Goal: Task Accomplishment & Management: Use online tool/utility

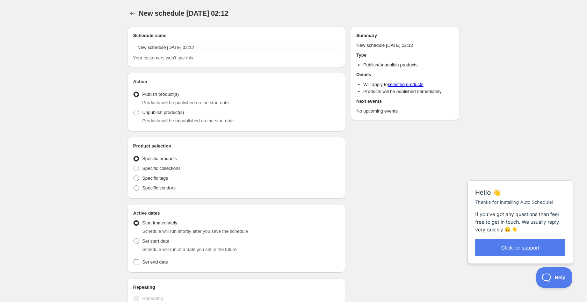
radio input "true"
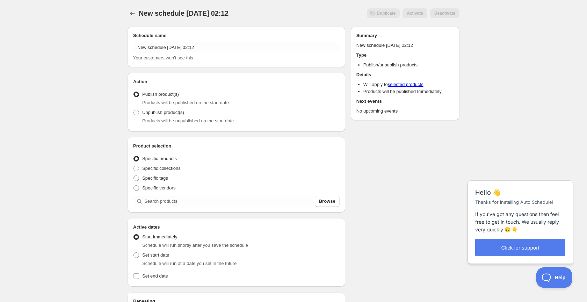
scroll to position [1, 0]
click at [136, 114] on span at bounding box center [136, 111] width 6 height 6
click at [134, 109] on input "Unpublish product(s)" at bounding box center [133, 108] width 0 height 0
radio input "true"
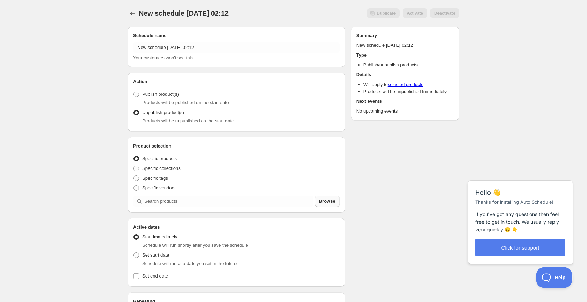
click at [332, 203] on span "Browse" at bounding box center [327, 201] width 16 height 7
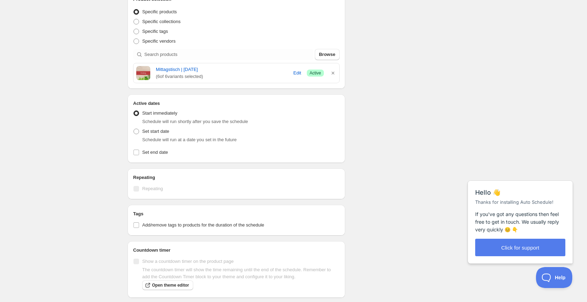
scroll to position [147, 0]
click at [137, 153] on input "Set end date" at bounding box center [136, 152] width 6 height 6
checkbox input "true"
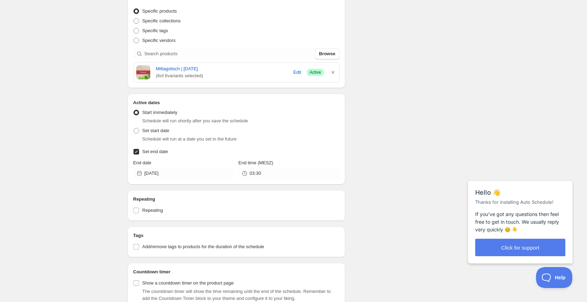
scroll to position [147, 0]
click at [140, 175] on icon at bounding box center [139, 174] width 7 height 7
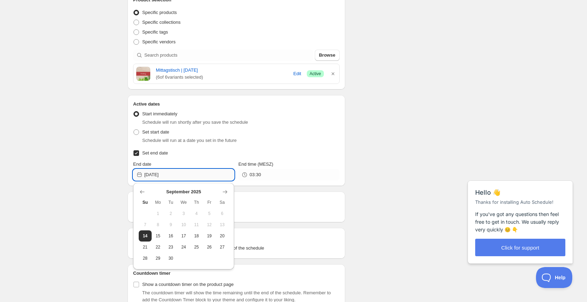
click at [162, 175] on input "[DATE]" at bounding box center [189, 174] width 90 height 11
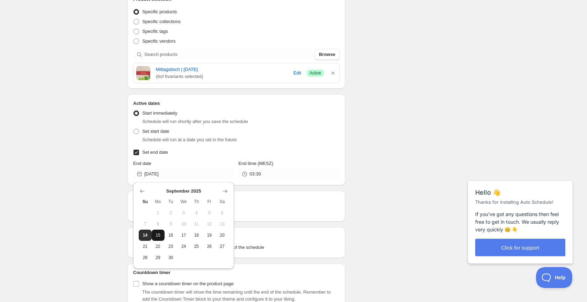
click at [158, 235] on span "15" at bounding box center [157, 235] width 7 height 6
type input "[DATE]"
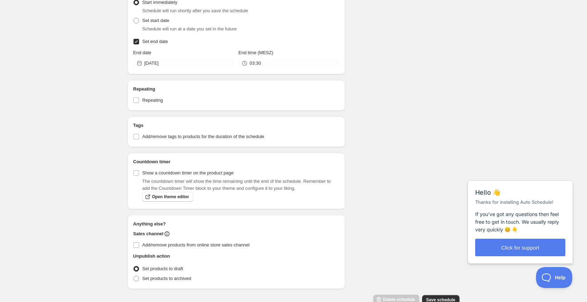
scroll to position [256, 0]
click at [262, 67] on input "03:30" at bounding box center [294, 64] width 90 height 11
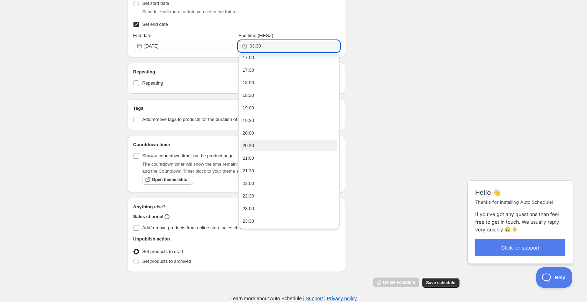
scroll to position [275, 0]
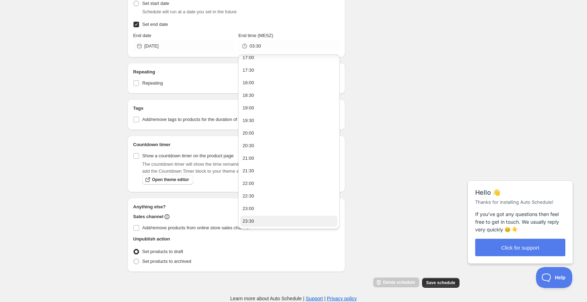
click at [252, 222] on div "23:30" at bounding box center [248, 221] width 12 height 7
type input "23:30"
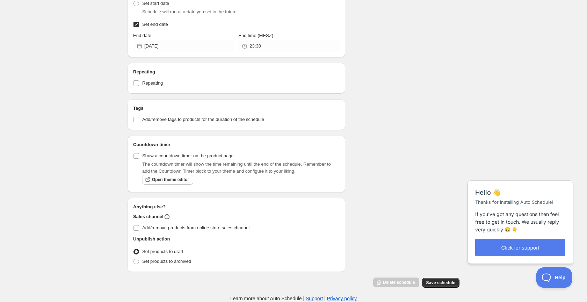
click at [364, 30] on div "Schedule name New schedule Sep 14 2025 02:12 Your customers won't see this Acti…" at bounding box center [291, 17] width 338 height 542
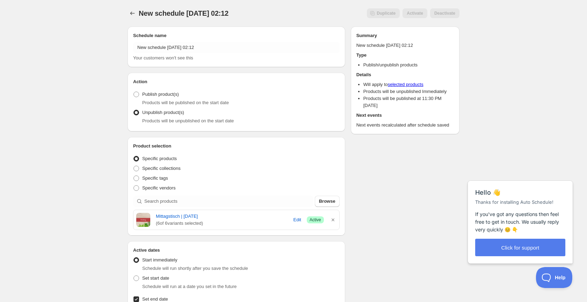
scroll to position [0, 0]
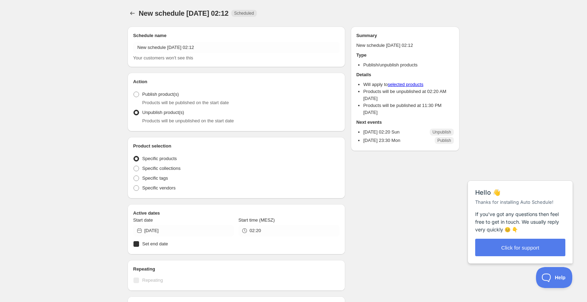
radio input "true"
checkbox input "true"
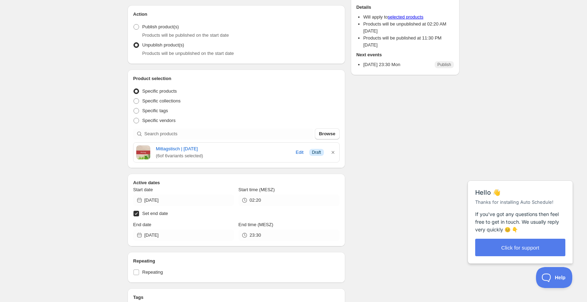
scroll to position [69, 0]
click at [324, 132] on span "Browse" at bounding box center [327, 132] width 16 height 7
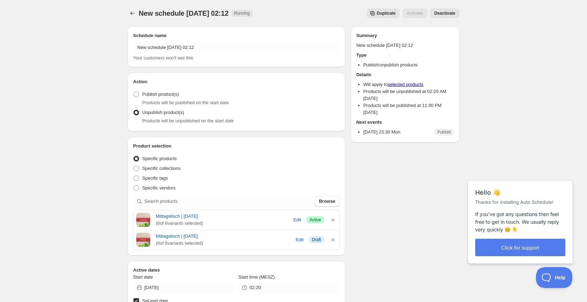
scroll to position [0, 0]
click at [165, 218] on link "Mittagstisch | [DATE]" at bounding box center [222, 216] width 132 height 7
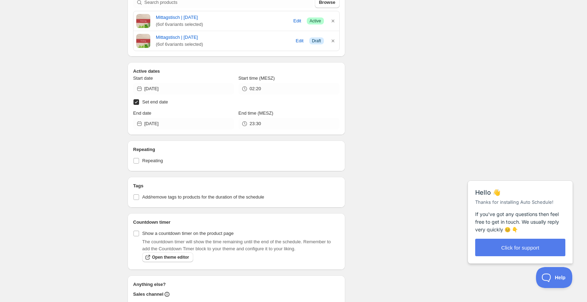
scroll to position [199, 0]
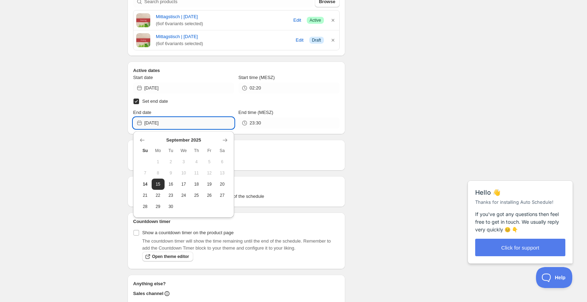
click at [172, 124] on input "[DATE]" at bounding box center [189, 122] width 90 height 11
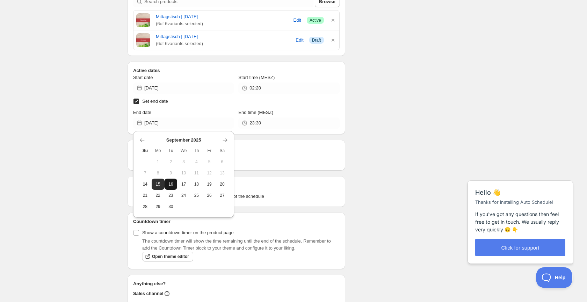
click at [174, 187] on span "16" at bounding box center [170, 184] width 7 height 6
type input "2025-09-16"
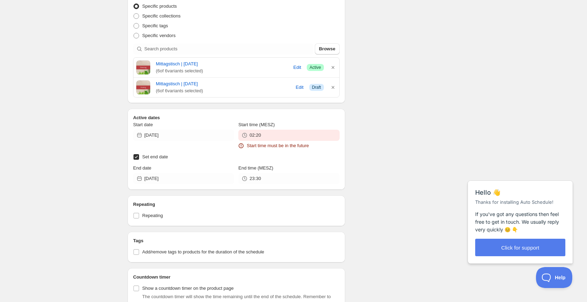
scroll to position [200, 0]
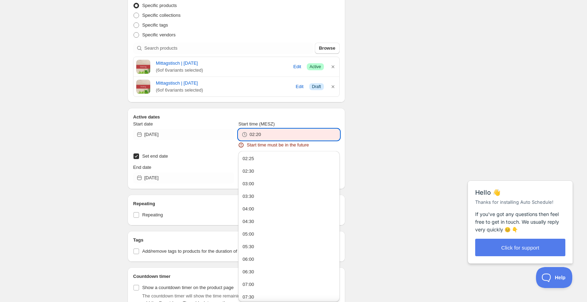
click at [275, 135] on input "02:20" at bounding box center [294, 134] width 90 height 11
click at [401, 139] on div "There were some issues with your form submission Start time must be in the futu…" at bounding box center [291, 133] width 338 height 625
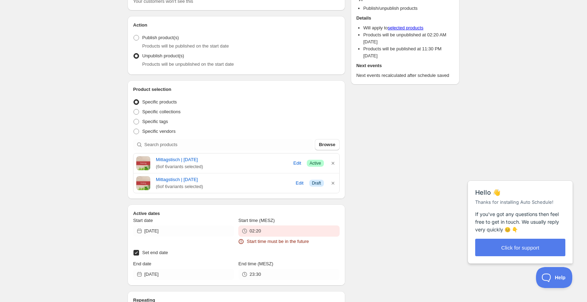
scroll to position [103, 0]
click at [140, 213] on h2 "Active dates" at bounding box center [236, 213] width 206 height 7
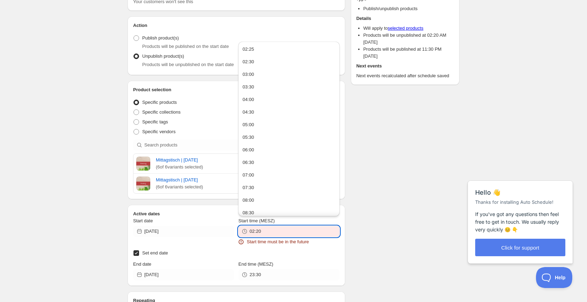
click at [269, 232] on input "02:20" at bounding box center [294, 231] width 90 height 11
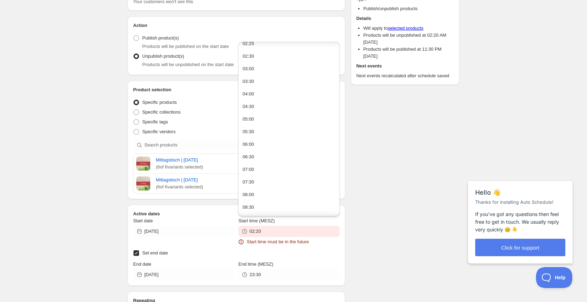
click at [43, 148] on div "New schedule Sep 14 2025 02:12. This page is ready New schedule Sep 14 2025 02:…" at bounding box center [293, 227] width 587 height 660
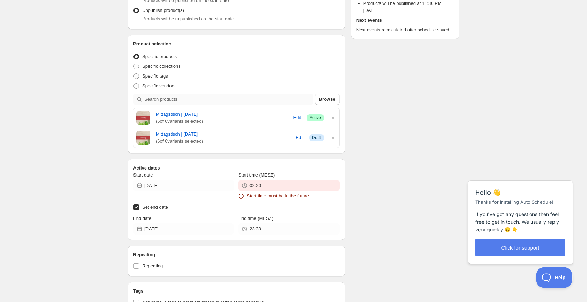
scroll to position [152, 0]
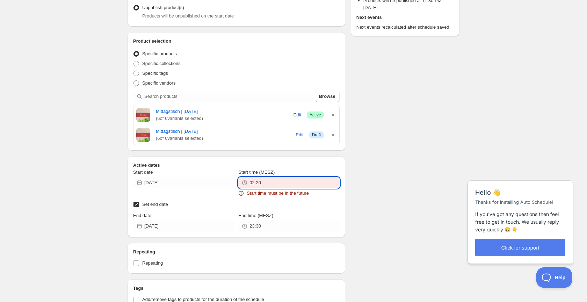
click at [271, 183] on input "02:20" at bounding box center [294, 182] width 90 height 11
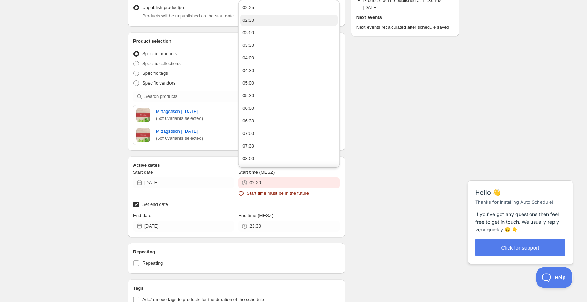
click at [253, 21] on div "02:30" at bounding box center [248, 20] width 12 height 7
type input "02:30"
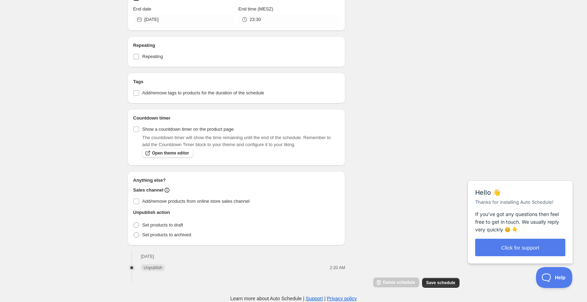
scroll to position [350, 0]
click at [134, 225] on span at bounding box center [136, 225] width 6 height 6
click at [134, 223] on input "Set products to draft" at bounding box center [133, 222] width 0 height 0
radio input "true"
click at [443, 281] on span "Save schedule" at bounding box center [440, 283] width 29 height 6
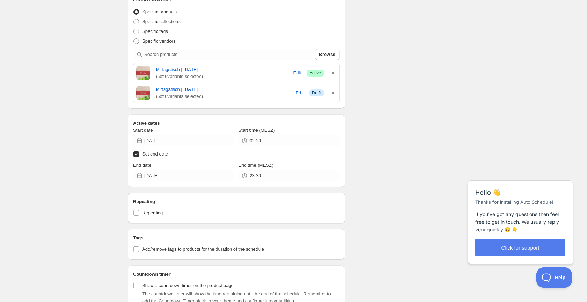
scroll to position [200, 0]
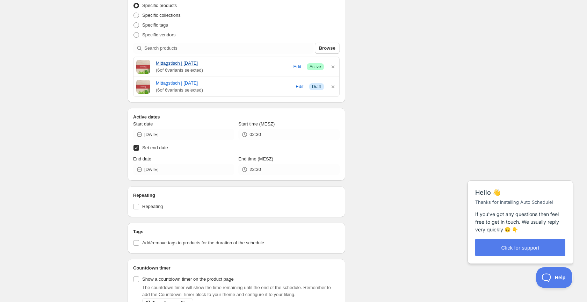
click at [253, 66] on link "Mittagstisch | [DATE]" at bounding box center [222, 63] width 132 height 7
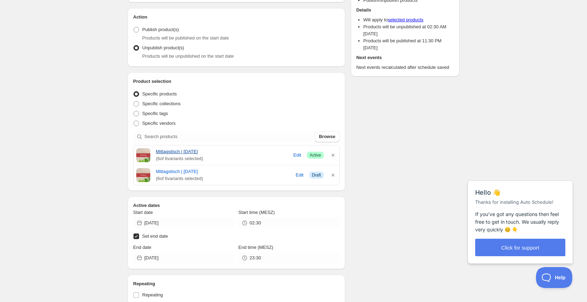
scroll to position [113, 0]
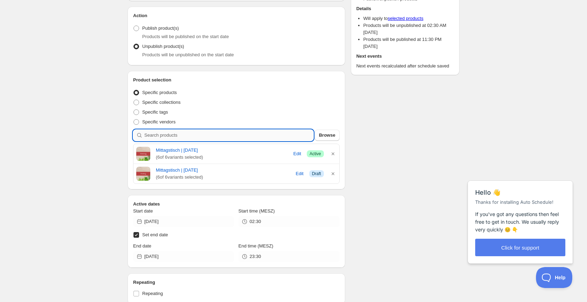
click at [167, 134] on input "search" at bounding box center [228, 135] width 169 height 11
type input "1"
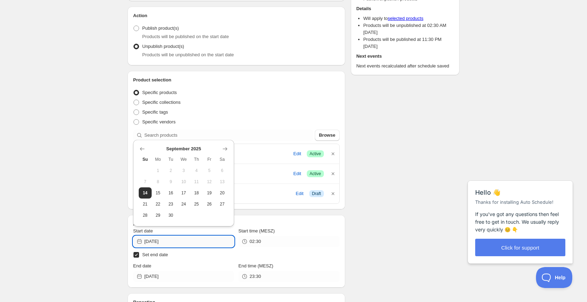
click at [173, 242] on input "[DATE]" at bounding box center [189, 241] width 90 height 11
click at [174, 194] on span "16" at bounding box center [170, 193] width 7 height 6
click at [175, 241] on input "2025-09-16" at bounding box center [189, 241] width 90 height 11
click at [172, 194] on span "16" at bounding box center [170, 193] width 7 height 6
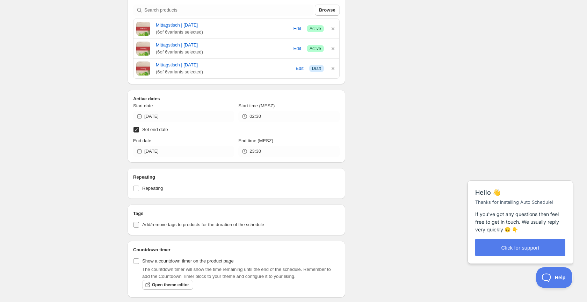
scroll to position [238, 0]
click at [173, 116] on input "2025-09-16" at bounding box center [189, 115] width 90 height 11
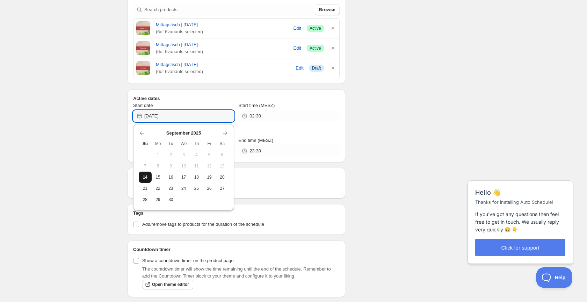
type input "[DATE]"
click at [148, 177] on span "14" at bounding box center [145, 177] width 7 height 6
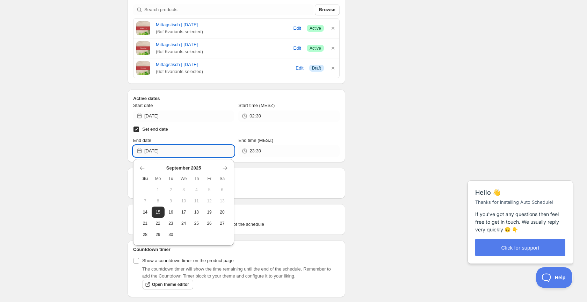
click at [175, 152] on input "2025-09-16" at bounding box center [189, 150] width 90 height 11
click at [175, 216] on button "16" at bounding box center [171, 211] width 13 height 11
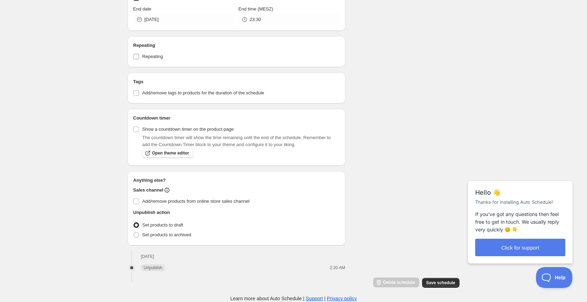
scroll to position [370, 0]
click at [455, 283] on span "Save schedule" at bounding box center [440, 283] width 29 height 6
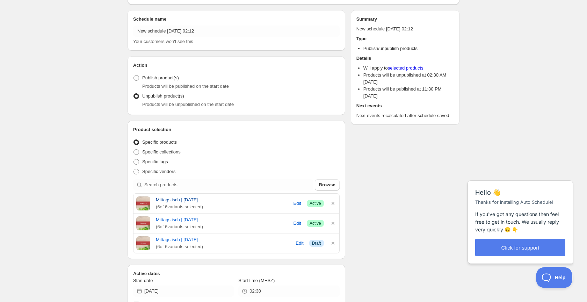
scroll to position [65, 0]
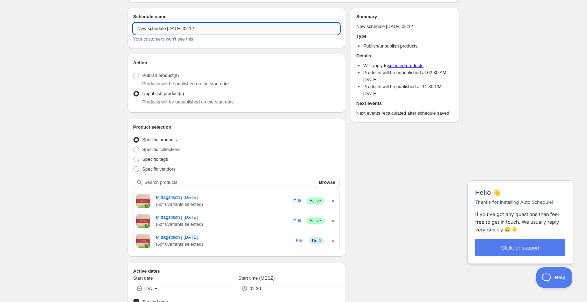
click at [213, 29] on input "New schedule Sep 14 2025 02:12" at bounding box center [236, 28] width 206 height 11
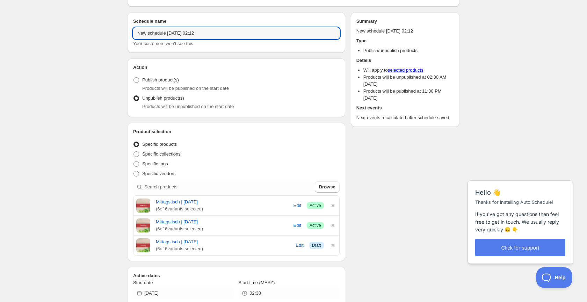
scroll to position [59, 0]
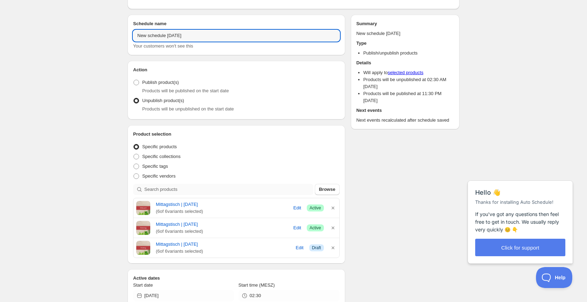
type input "New schedule Sep 14 2025"
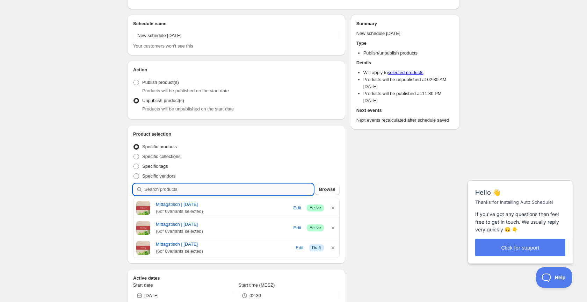
click at [171, 188] on input "search" at bounding box center [228, 189] width 169 height 11
type input "1"
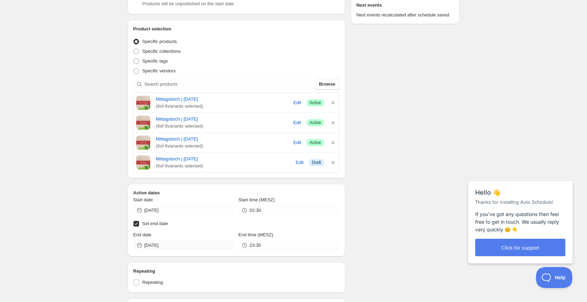
scroll to position [163, 0]
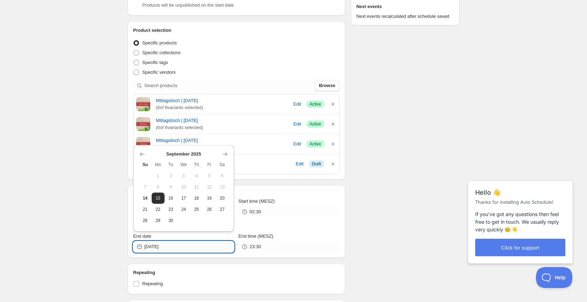
click at [187, 248] on input "2025-09-16" at bounding box center [189, 246] width 90 height 11
click at [196, 194] on span "18" at bounding box center [196, 197] width 7 height 6
click at [176, 247] on input "2025-09-18" at bounding box center [189, 245] width 90 height 11
click at [199, 249] on input "2025-09-17" at bounding box center [189, 245] width 90 height 11
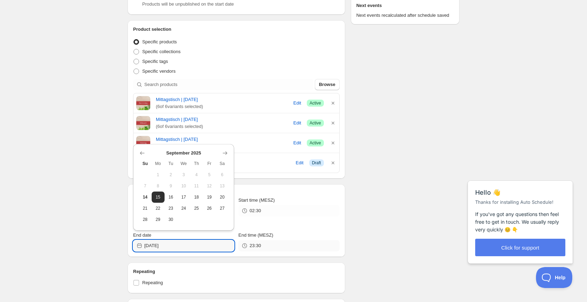
type input "2025-09-17"
click at [275, 244] on input "23:30" at bounding box center [294, 245] width 90 height 11
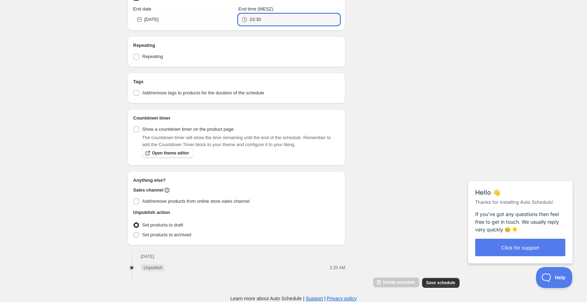
scroll to position [390, 0]
click at [149, 227] on span "Set products to draft" at bounding box center [162, 224] width 41 height 5
click at [134, 223] on input "Set products to draft" at bounding box center [133, 222] width 0 height 0
click at [137, 226] on span at bounding box center [136, 225] width 6 height 6
click at [134, 223] on input "Set products to draft" at bounding box center [133, 222] width 0 height 0
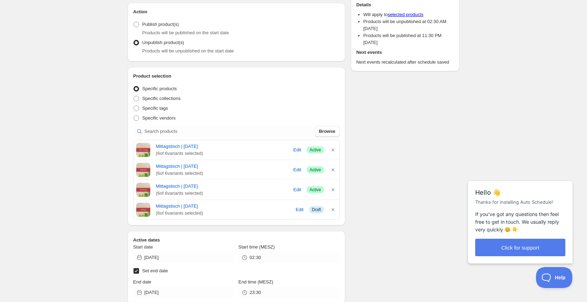
scroll to position [116, 0]
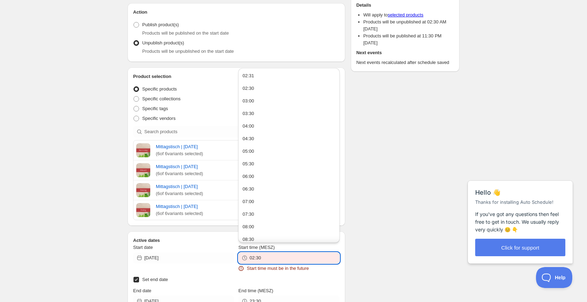
click at [268, 261] on input "02:30" at bounding box center [294, 257] width 90 height 11
click at [245, 101] on div "03:00" at bounding box center [248, 100] width 12 height 7
type input "03:00"
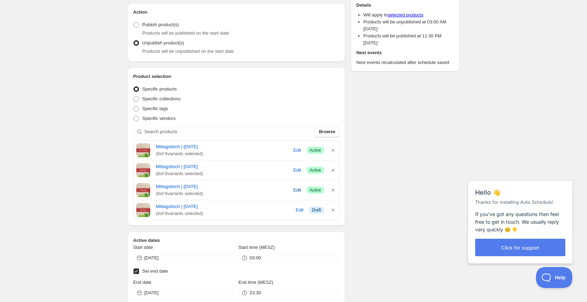
click at [296, 190] on span "Edit" at bounding box center [297, 190] width 8 height 7
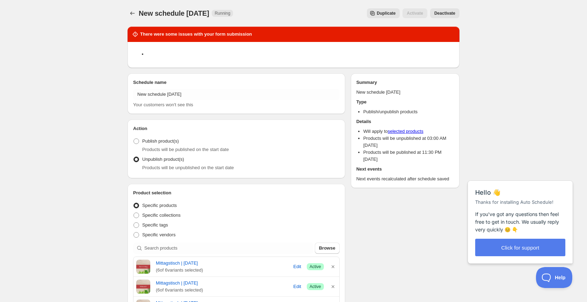
scroll to position [0, 0]
click at [404, 131] on link "selected products" at bounding box center [406, 131] width 36 height 5
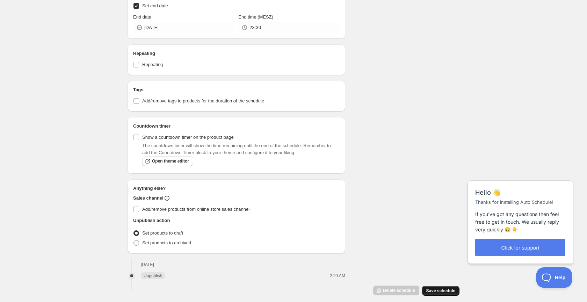
scroll to position [382, 0]
click at [445, 293] on span "Save schedule" at bounding box center [440, 291] width 29 height 6
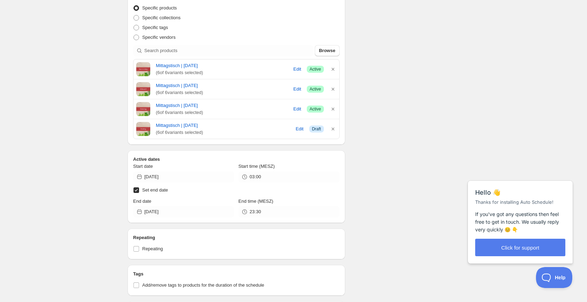
scroll to position [196, 0]
click at [332, 110] on icon "button" at bounding box center [332, 110] width 7 height 7
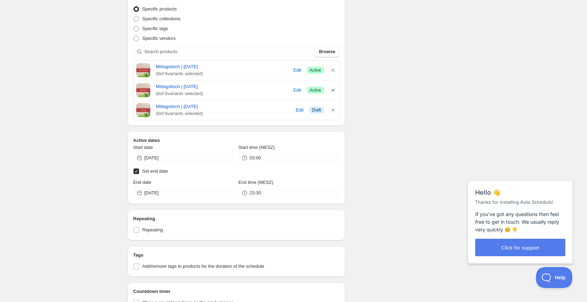
click at [334, 89] on icon "button" at bounding box center [332, 90] width 7 height 7
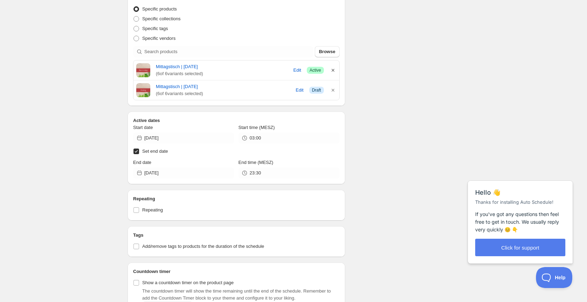
click at [333, 70] on icon "button" at bounding box center [332, 70] width 7 height 7
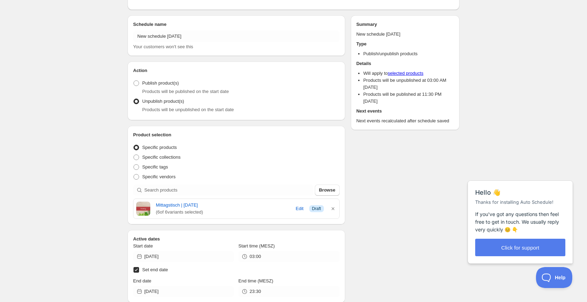
scroll to position [58, 0]
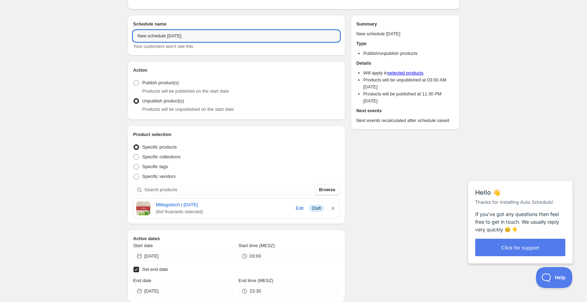
drag, startPoint x: 169, startPoint y: 36, endPoint x: 99, endPoint y: 36, distance: 69.9
click at [99, 36] on div "New schedule Sep 14 2025 . This page is ready New schedule Sep 14 2025 Running …" at bounding box center [293, 258] width 587 height 632
drag, startPoint x: 204, startPoint y: 35, endPoint x: 167, endPoint y: 15, distance: 42.4
click at [85, 28] on div "New schedule Sep 14 2025 . This page is ready New schedule Sep 14 2025 Running …" at bounding box center [293, 258] width 587 height 632
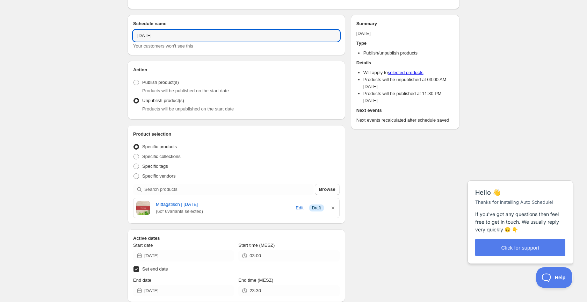
click at [133, 77] on legend "Action" at bounding box center [133, 76] width 0 height 1
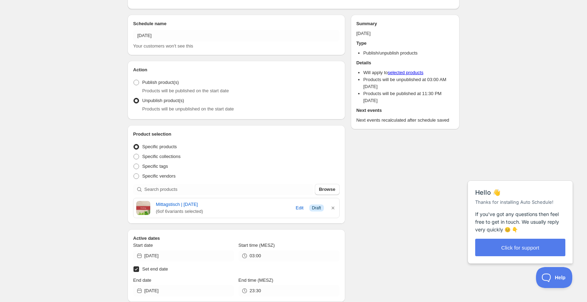
scroll to position [62, 0]
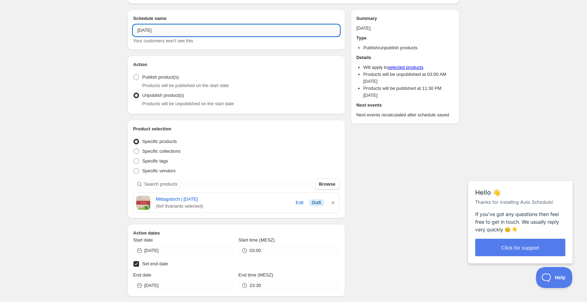
click at [143, 32] on input "14.09.2025" at bounding box center [236, 30] width 206 height 11
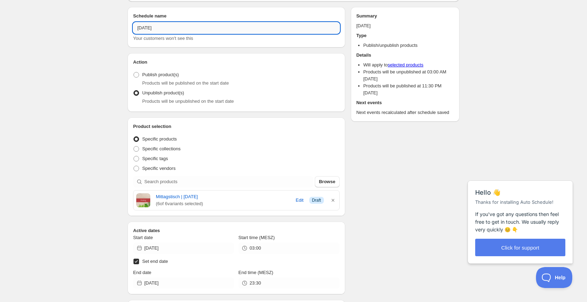
scroll to position [66, 0]
click at [142, 30] on input "15.09.2025" at bounding box center [236, 28] width 206 height 11
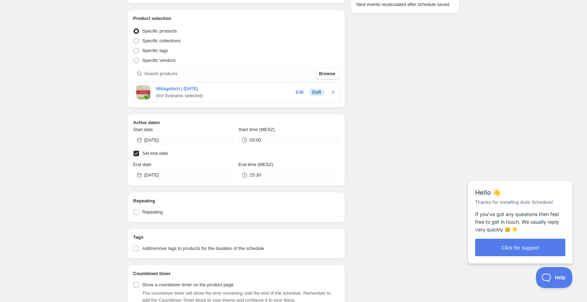
scroll to position [175, 0]
type input "14.09.2025"
click at [137, 153] on input "Set end date" at bounding box center [136, 153] width 6 height 6
checkbox input "false"
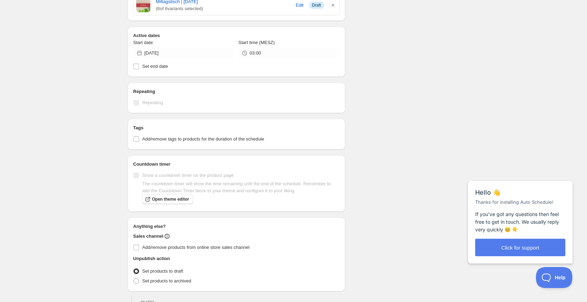
scroll to position [262, 0]
click at [143, 43] on span "Start date" at bounding box center [143, 41] width 20 height 5
click at [144, 47] on input "[DATE]" at bounding box center [189, 52] width 90 height 11
click at [145, 115] on span "14" at bounding box center [145, 114] width 7 height 6
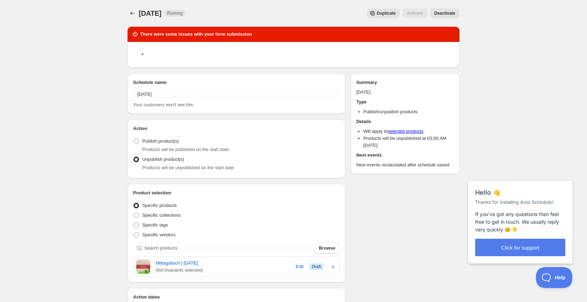
scroll to position [0, 0]
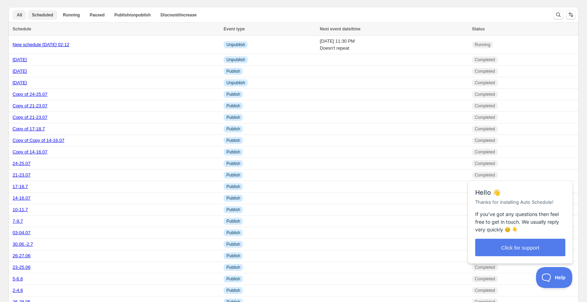
click at [35, 14] on span "Scheduled" at bounding box center [42, 15] width 21 height 6
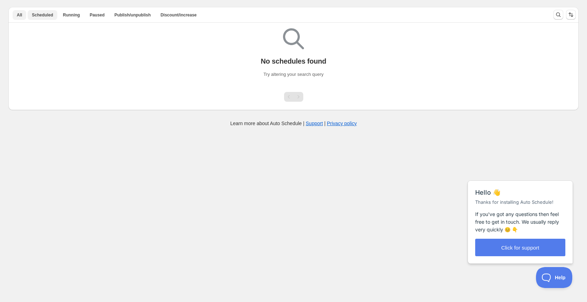
click at [23, 16] on button "All" at bounding box center [20, 15] width 14 height 10
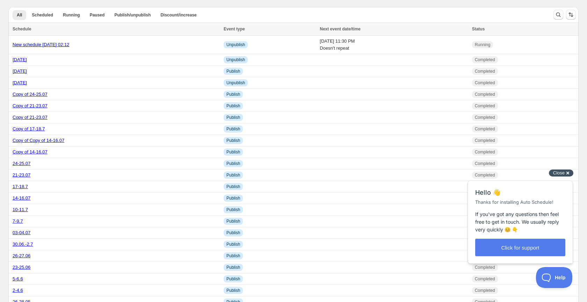
click at [570, 171] on div "Close cross-small" at bounding box center [561, 172] width 24 height 7
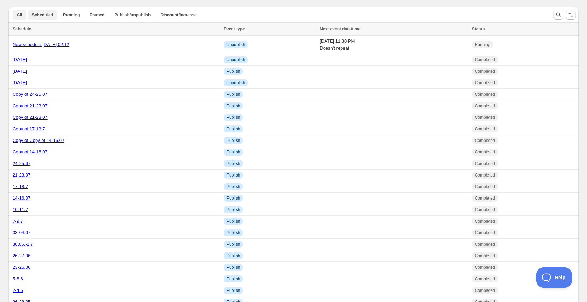
click at [54, 13] on button "Scheduled" at bounding box center [43, 15] width 30 height 10
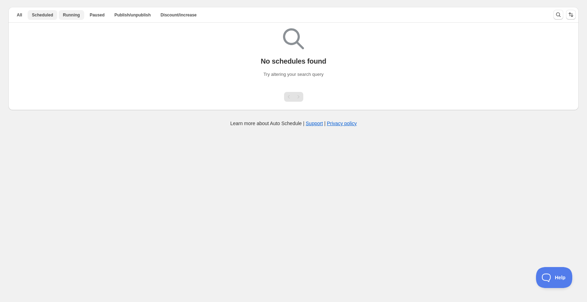
click at [74, 16] on span "Running" at bounding box center [71, 15] width 17 height 6
click at [93, 16] on span "Paused" at bounding box center [97, 15] width 15 height 6
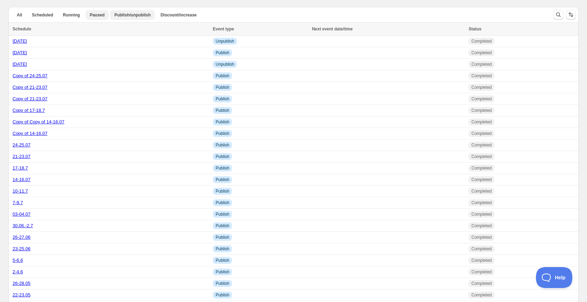
click at [131, 15] on span "Publish/unpublish" at bounding box center [132, 15] width 36 height 6
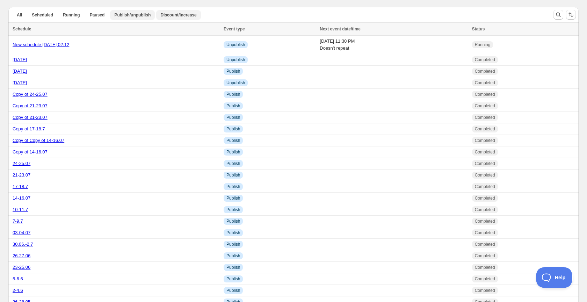
click at [169, 15] on span "Discount/increase" at bounding box center [178, 15] width 36 height 6
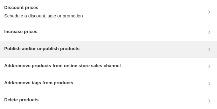
click at [54, 49] on h3 "Publish and/or unpublish products" at bounding box center [41, 48] width 75 height 7
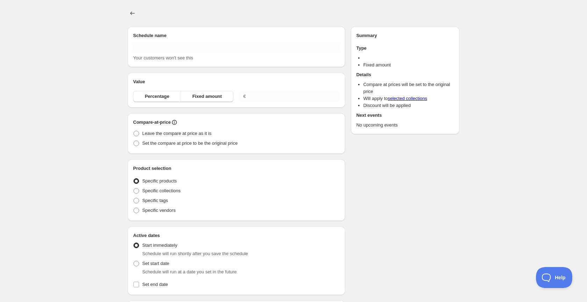
type input "New schedule [DATE] 02:39"
radio input "true"
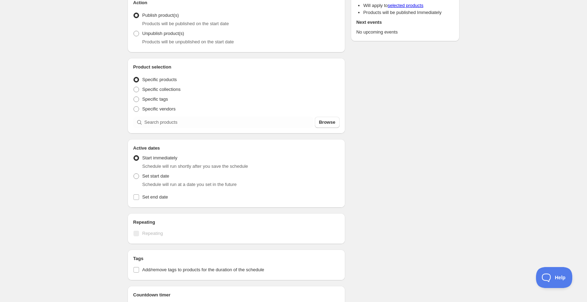
scroll to position [79, 0]
click at [138, 35] on span at bounding box center [136, 33] width 6 height 6
click at [134, 31] on input "Unpublish product(s)" at bounding box center [133, 30] width 0 height 0
radio input "true"
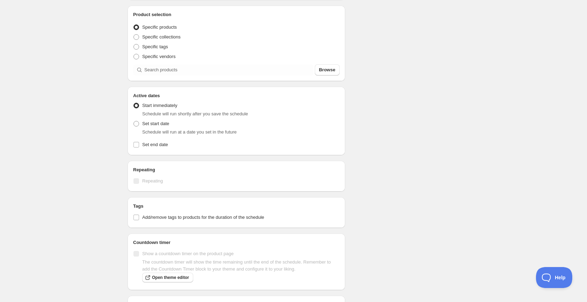
scroll to position [132, 0]
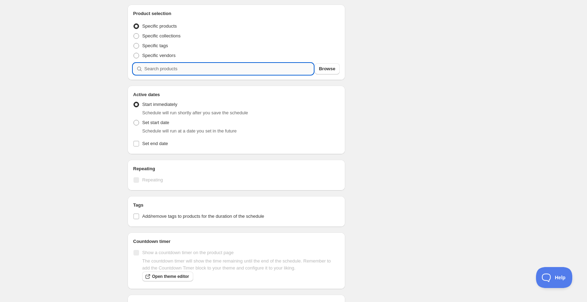
click at [167, 70] on input "search" at bounding box center [228, 68] width 169 height 11
type input "1"
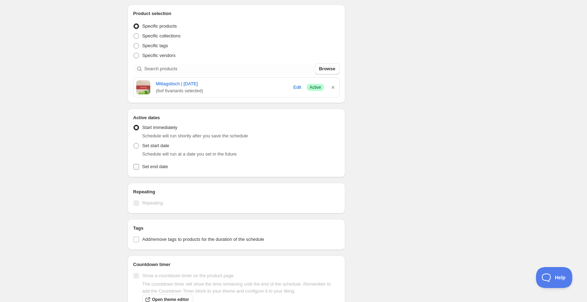
click at [139, 167] on input "Set end date" at bounding box center [136, 167] width 6 height 6
checkbox input "true"
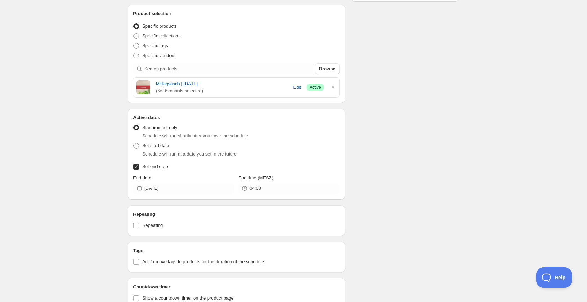
click at [140, 190] on icon at bounding box center [139, 188] width 7 height 7
click at [168, 189] on input "[DATE]" at bounding box center [189, 188] width 90 height 11
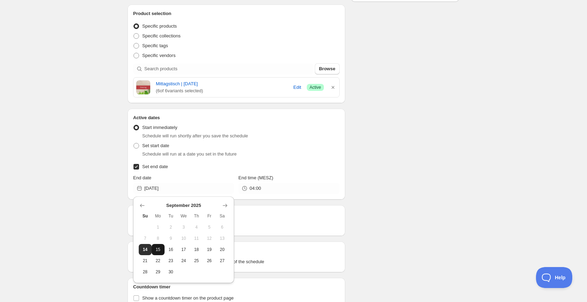
click at [159, 250] on span "15" at bounding box center [157, 250] width 7 height 6
type input "[DATE]"
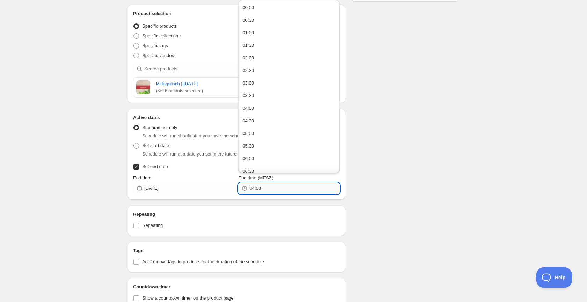
click at [265, 190] on input "04:00" at bounding box center [294, 188] width 90 height 11
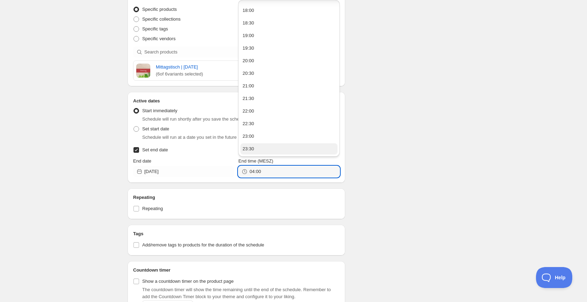
scroll to position [450, 0]
click at [259, 147] on button "23:30" at bounding box center [288, 148] width 97 height 11
type input "23:30"
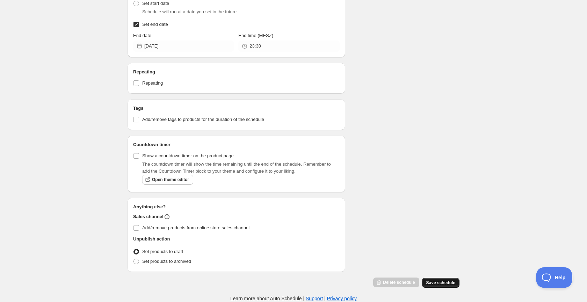
scroll to position [275, 0]
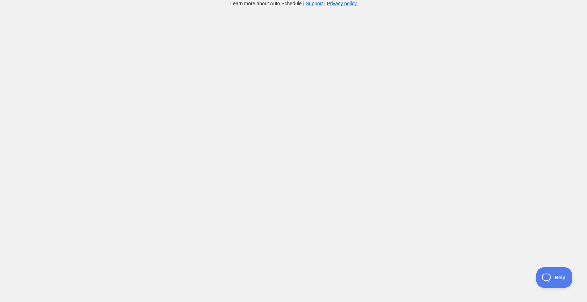
scroll to position [7, 0]
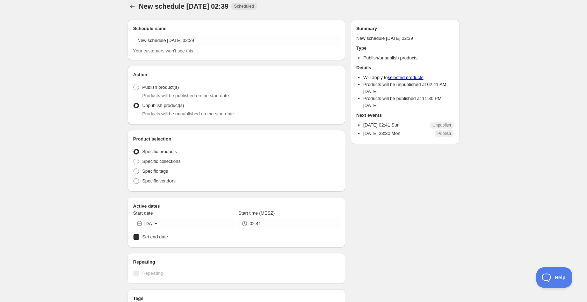
radio input "true"
checkbox input "true"
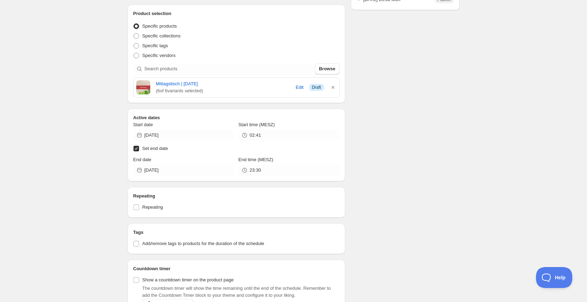
scroll to position [133, 0]
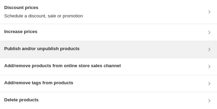
click at [167, 46] on div "Publish and/or unpublish products" at bounding box center [108, 49] width 208 height 8
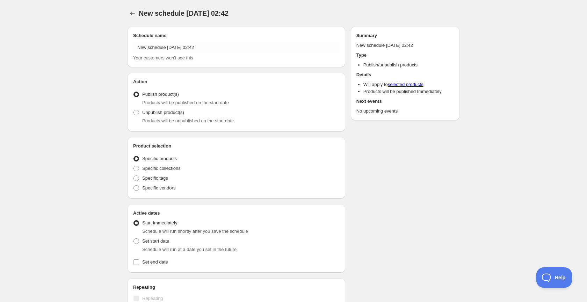
radio input "true"
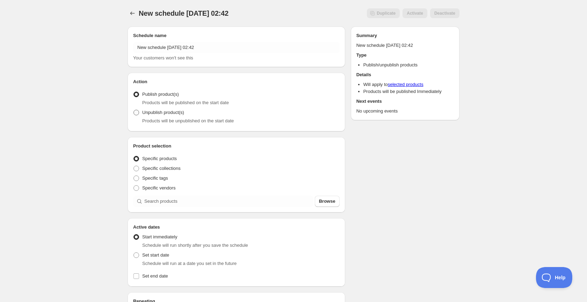
click at [137, 113] on span at bounding box center [136, 113] width 6 height 6
click at [134, 110] on input "Unpublish product(s)" at bounding box center [133, 110] width 0 height 0
radio input "true"
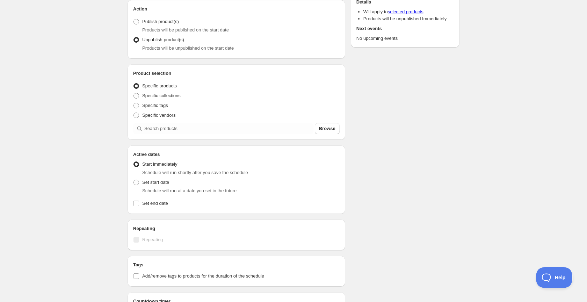
scroll to position [79, 0]
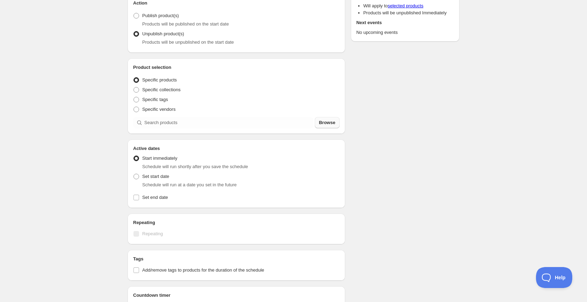
click at [328, 124] on span "Browse" at bounding box center [327, 122] width 16 height 7
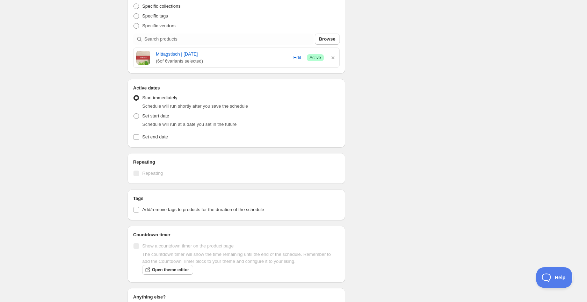
scroll to position [181, 0]
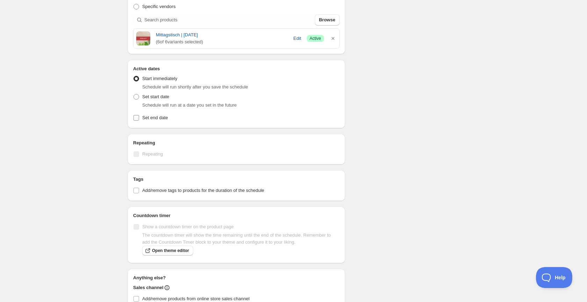
click at [136, 118] on input "Set end date" at bounding box center [136, 118] width 6 height 6
checkbox input "true"
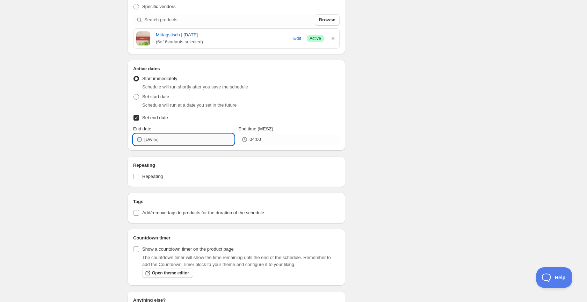
click at [172, 139] on input "[DATE]" at bounding box center [189, 139] width 90 height 11
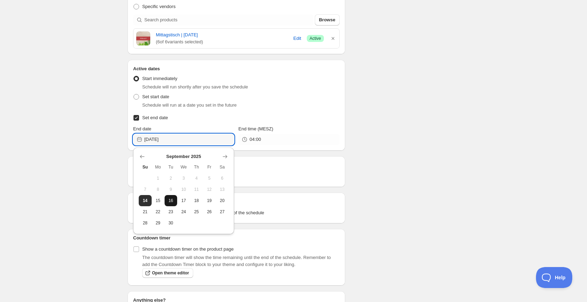
click at [175, 200] on button "16" at bounding box center [171, 200] width 13 height 11
type input "2025-09-16"
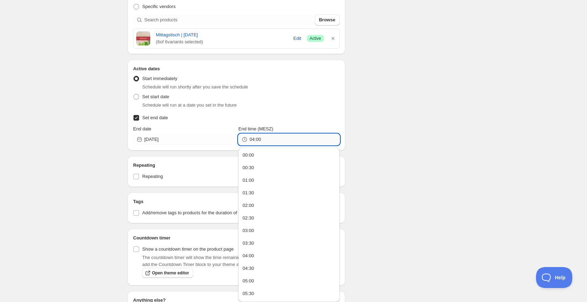
click at [258, 142] on input "04:00" at bounding box center [294, 139] width 90 height 11
click at [261, 267] on button "22:30" at bounding box center [288, 268] width 97 height 11
type input "22:30"
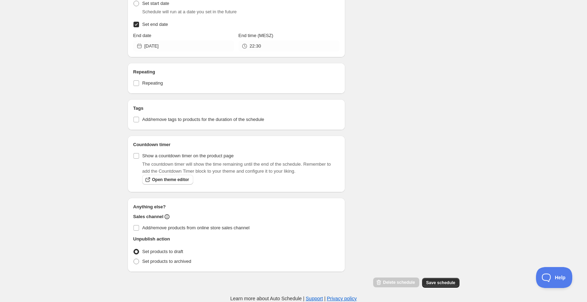
scroll to position [275, 0]
click at [453, 284] on span "Save schedule" at bounding box center [440, 283] width 29 height 6
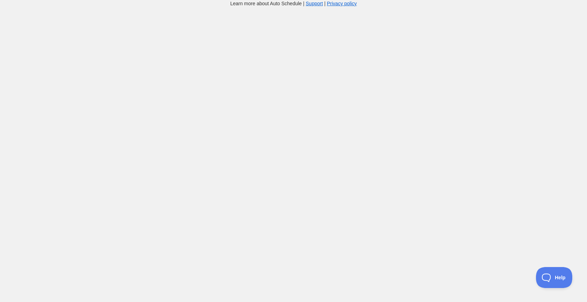
scroll to position [7, 0]
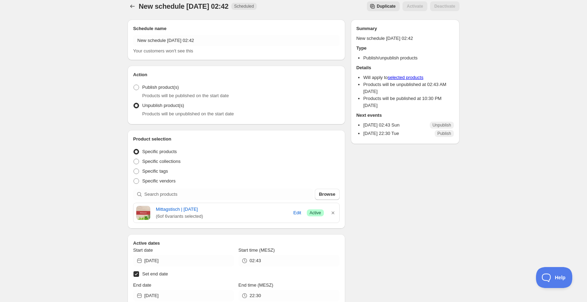
click at [413, 231] on div "Schedule name New schedule Sep 14 2025 02:42 Your customers won't see this Acti…" at bounding box center [291, 275] width 338 height 523
click at [130, 6] on icon "Schedules" at bounding box center [132, 6] width 7 height 7
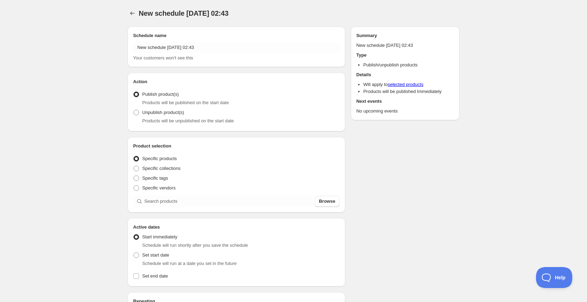
radio input "true"
click at [138, 114] on span at bounding box center [136, 113] width 6 height 6
click at [134, 110] on input "Unpublish product(s)" at bounding box center [133, 110] width 0 height 0
radio input "true"
click at [327, 204] on span "Browse" at bounding box center [327, 201] width 16 height 7
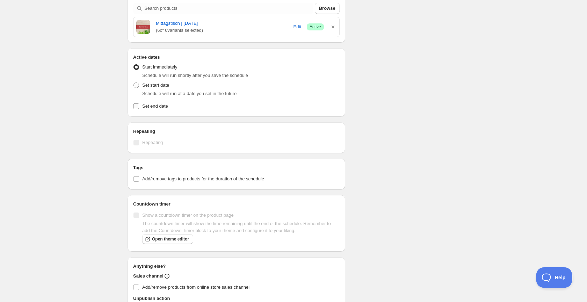
scroll to position [193, 0]
click at [137, 107] on input "Set end date" at bounding box center [136, 107] width 6 height 6
checkbox input "true"
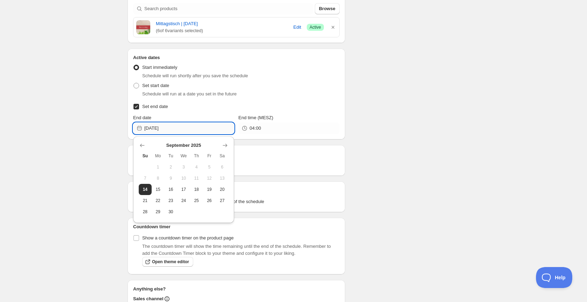
click at [175, 130] on input "[DATE]" at bounding box center [189, 128] width 90 height 11
click at [182, 190] on span "17" at bounding box center [183, 190] width 7 height 6
type input "2025-09-17"
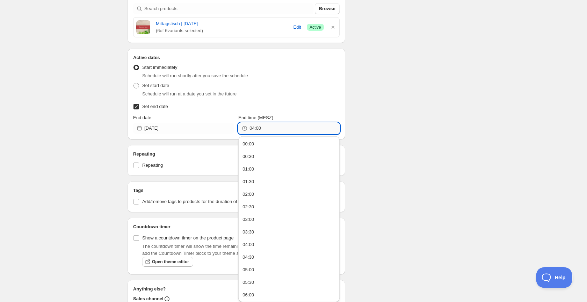
click at [266, 132] on input "04:00" at bounding box center [294, 128] width 90 height 11
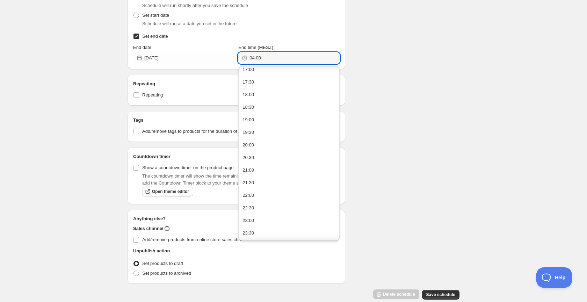
scroll to position [264, 0]
click at [250, 230] on div "23:30" at bounding box center [248, 231] width 12 height 7
type input "23:30"
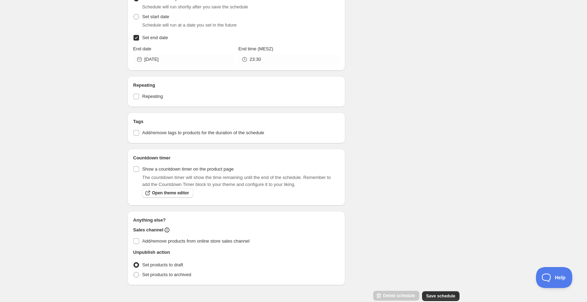
scroll to position [261, 0]
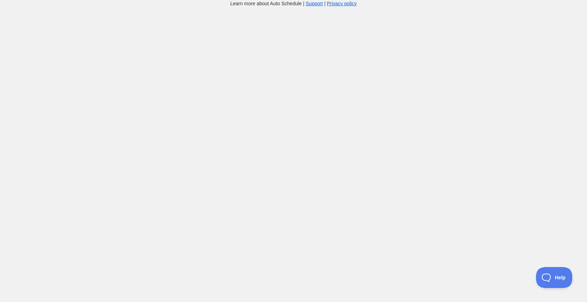
scroll to position [7, 0]
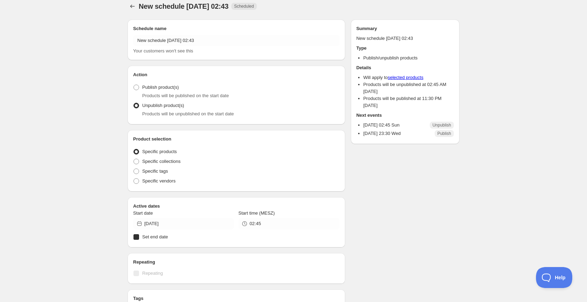
radio input "true"
checkbox input "true"
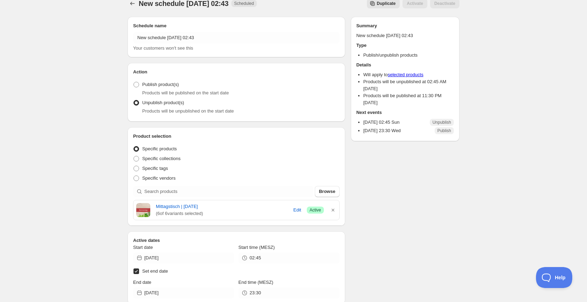
scroll to position [10, 0]
click at [157, 3] on span "New schedule Sep 14 2025 02:43" at bounding box center [184, 3] width 90 height 8
click at [133, 4] on icon "Schedules" at bounding box center [132, 2] width 7 height 7
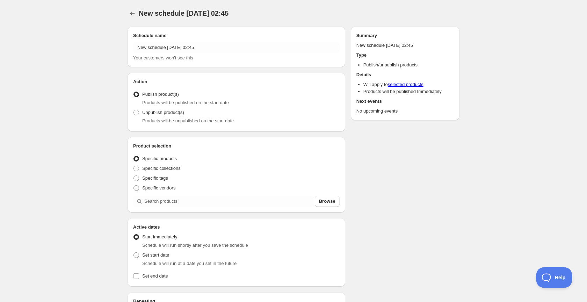
radio input "true"
click at [140, 115] on label "Unpublish product(s)" at bounding box center [158, 113] width 51 height 10
click at [134, 110] on input "Unpublish product(s)" at bounding box center [133, 110] width 0 height 0
radio input "true"
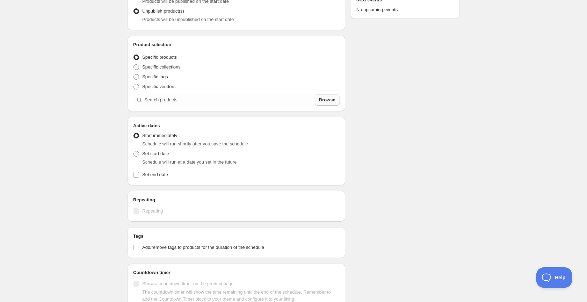
scroll to position [102, 0]
click at [328, 101] on span "Browse" at bounding box center [327, 98] width 16 height 7
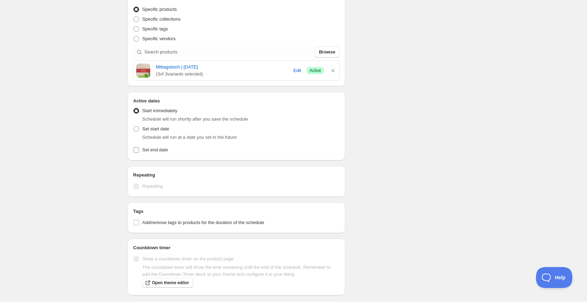
scroll to position [150, 0]
click at [136, 151] on input "Set end date" at bounding box center [136, 149] width 6 height 6
checkbox input "true"
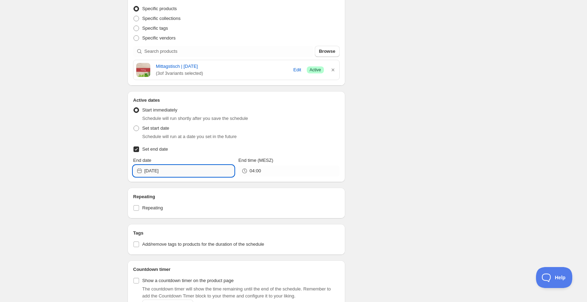
click at [177, 169] on input "[DATE]" at bounding box center [189, 170] width 90 height 11
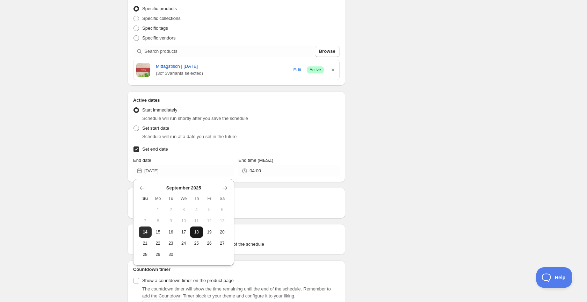
click at [194, 232] on span "18" at bounding box center [196, 232] width 7 height 6
type input "2025-09-18"
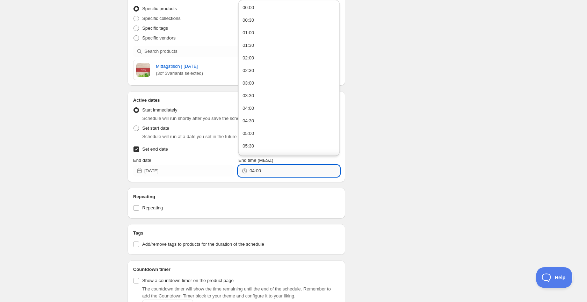
click at [281, 173] on input "04:00" at bounding box center [294, 170] width 90 height 11
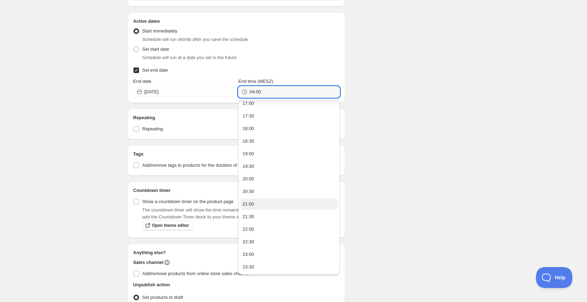
scroll to position [432, 0]
click at [249, 268] on div "23:30" at bounding box center [248, 266] width 12 height 7
type input "23:30"
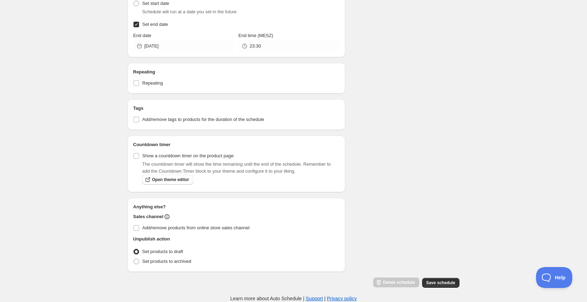
scroll to position [273, 0]
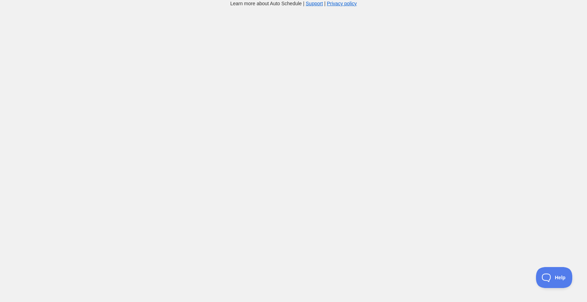
scroll to position [7, 0]
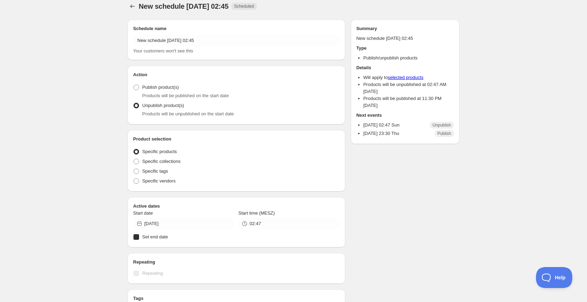
radio input "true"
checkbox input "true"
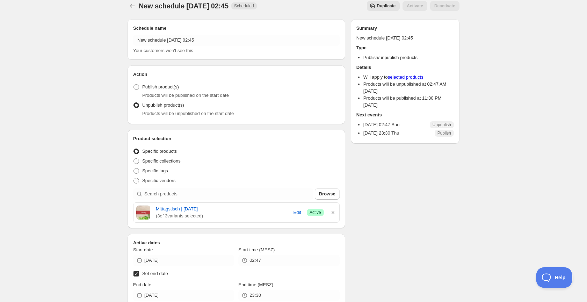
click at [149, 5] on span "New schedule Sep 14 2025 02:45" at bounding box center [184, 6] width 90 height 8
click at [134, 7] on icon "Schedules" at bounding box center [132, 7] width 7 height 7
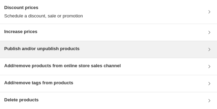
click at [42, 45] on div "Publish and/or unpublish products" at bounding box center [108, 49] width 217 height 17
click at [26, 49] on h3 "Publish and/or unpublish products" at bounding box center [41, 48] width 75 height 7
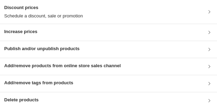
click at [53, 48] on h3 "Publish and/or unpublish products" at bounding box center [41, 48] width 75 height 7
